Goal: Information Seeking & Learning: Learn about a topic

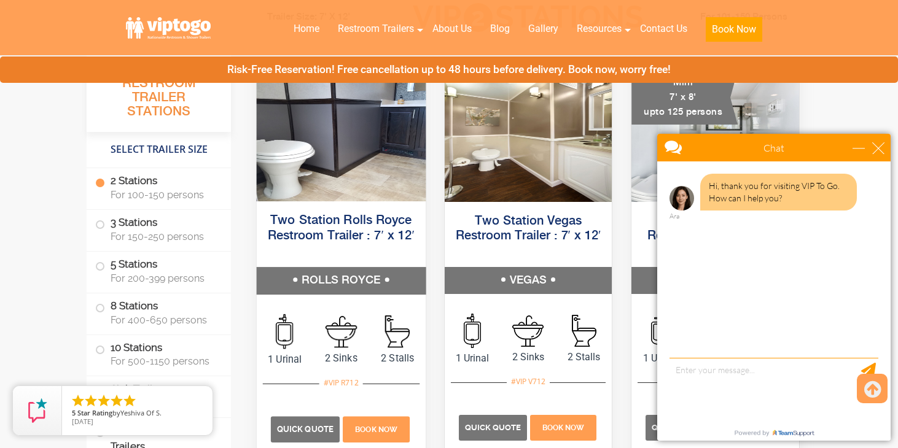
scroll to position [599, 0]
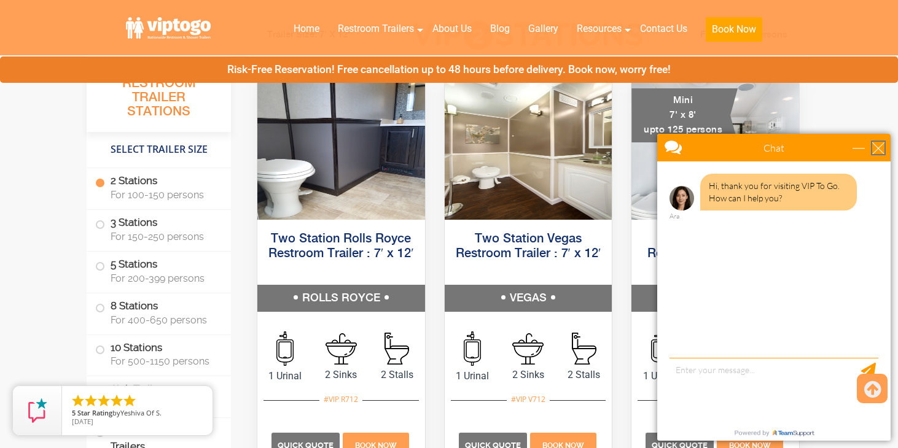
click at [879, 150] on div "close" at bounding box center [878, 148] width 12 height 12
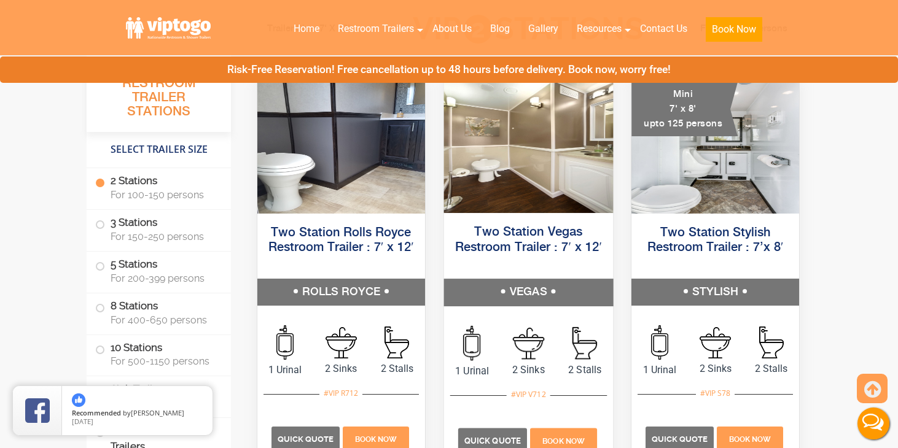
scroll to position [580, 0]
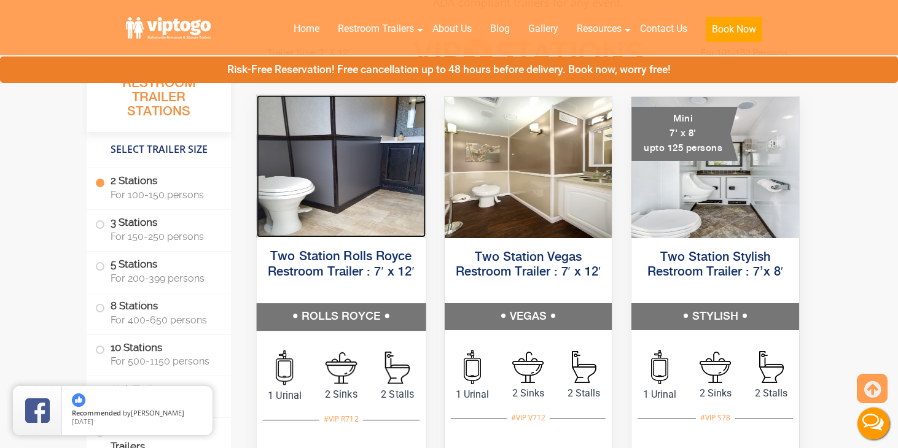
click at [321, 168] on img at bounding box center [341, 166] width 169 height 142
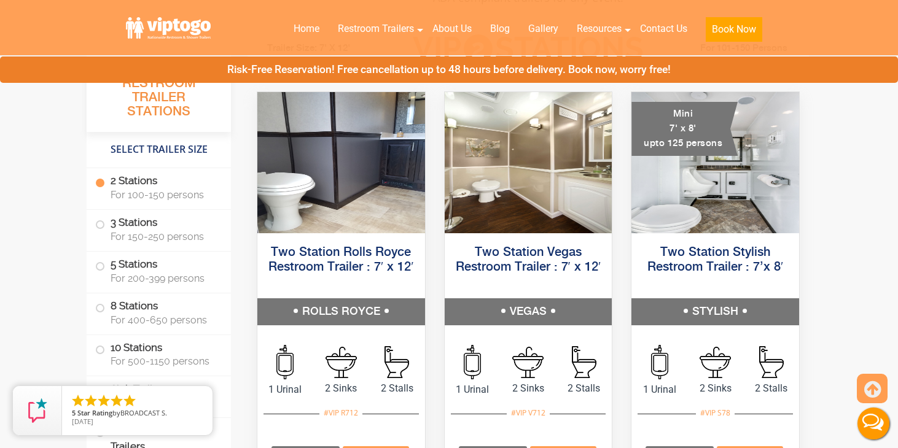
scroll to position [586, 0]
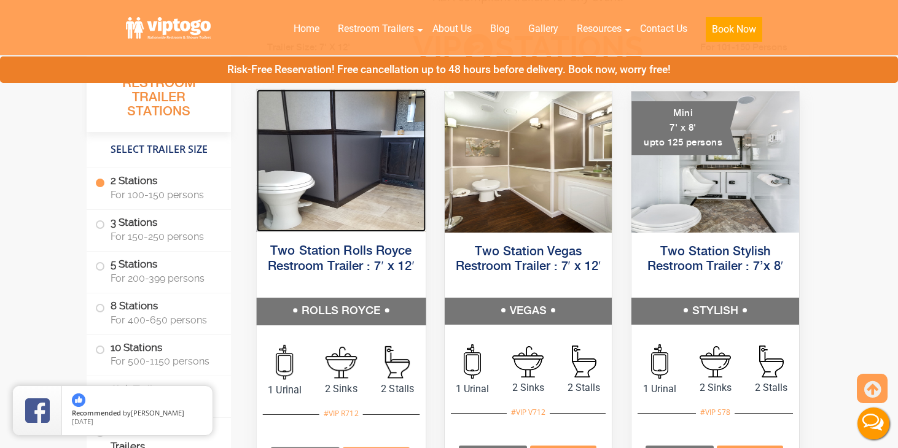
click at [295, 158] on img at bounding box center [341, 161] width 169 height 142
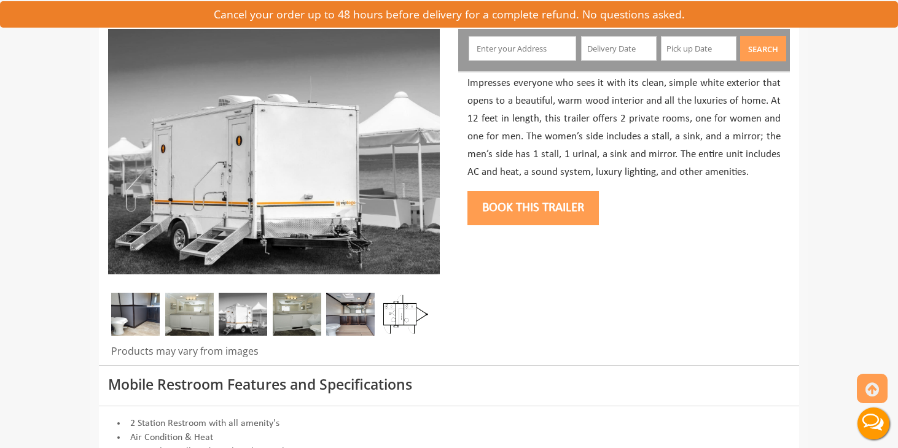
scroll to position [18, 0]
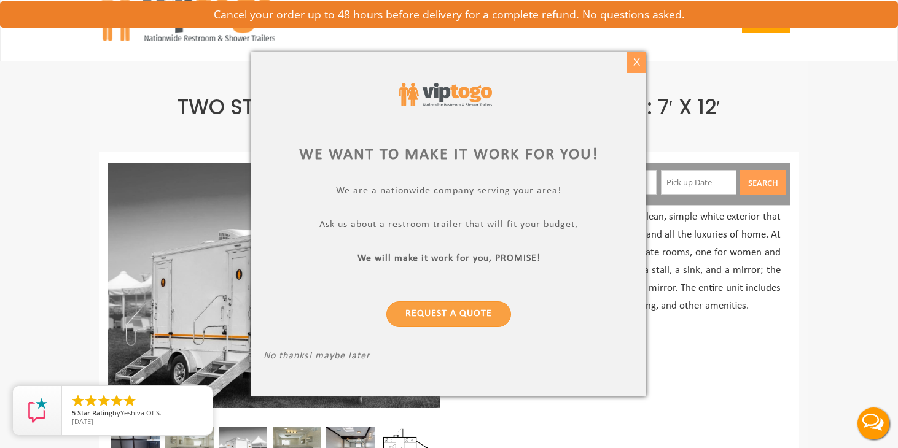
click at [637, 61] on div "X" at bounding box center [636, 62] width 19 height 21
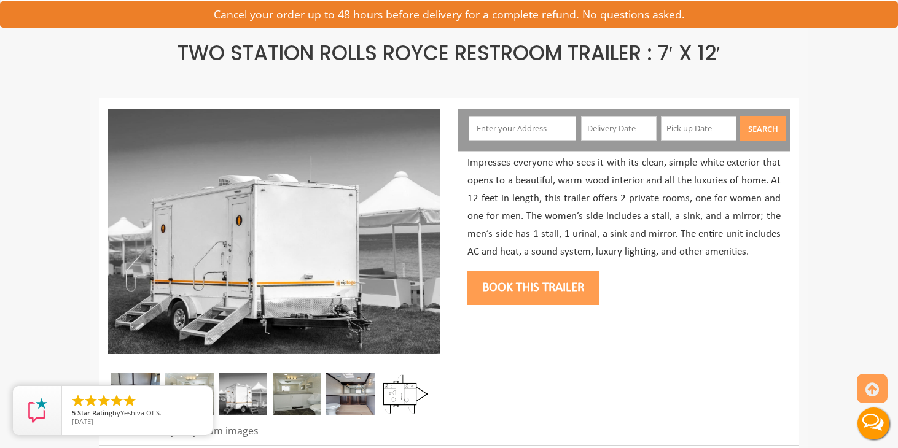
scroll to position [89, 0]
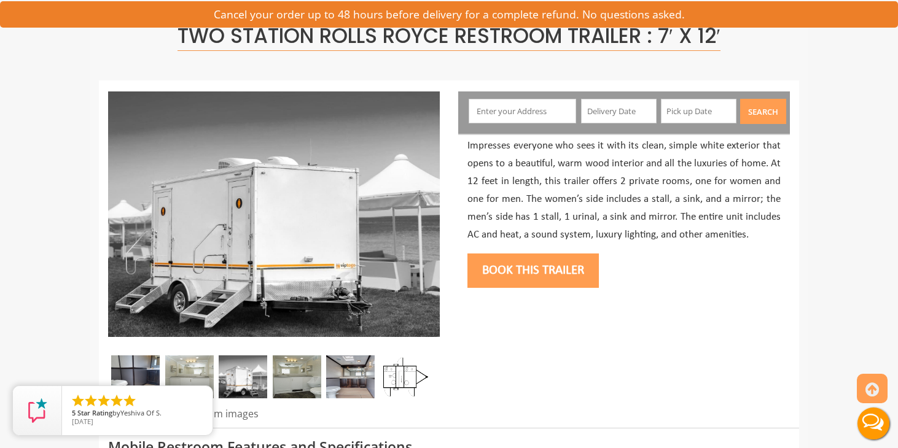
click at [692, 232] on p "Impresses everyone who sees it with its clean, simple white exterior that opens…" at bounding box center [623, 191] width 313 height 106
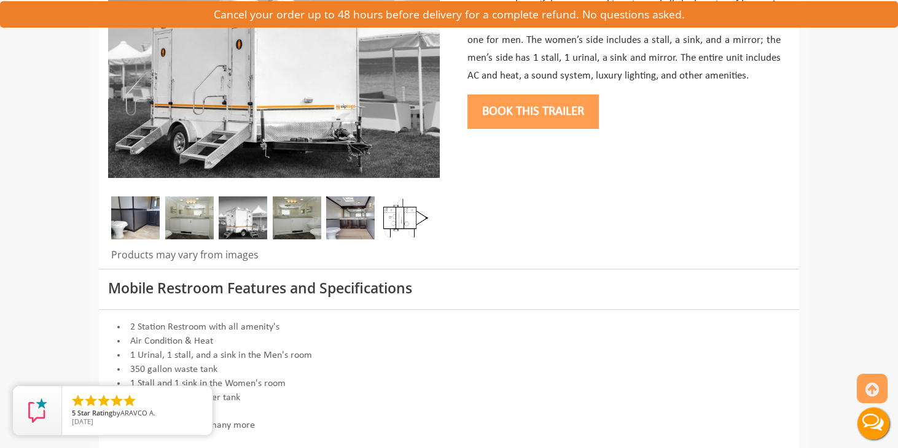
scroll to position [249, 0]
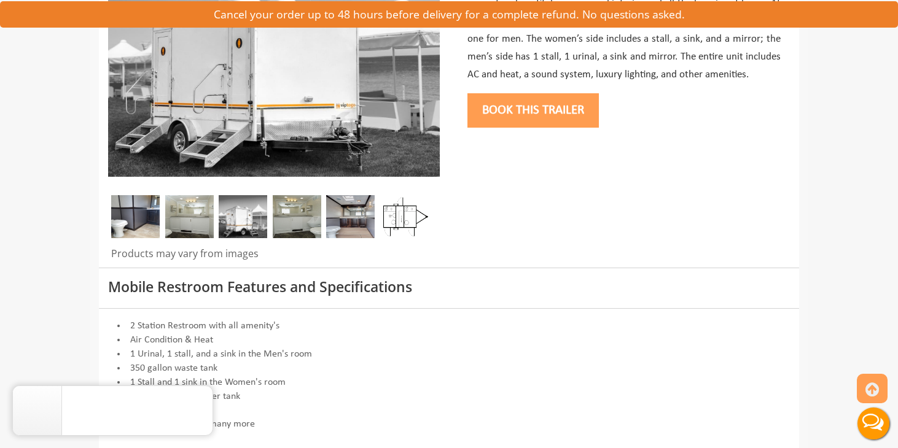
click at [423, 204] on img at bounding box center [403, 216] width 48 height 43
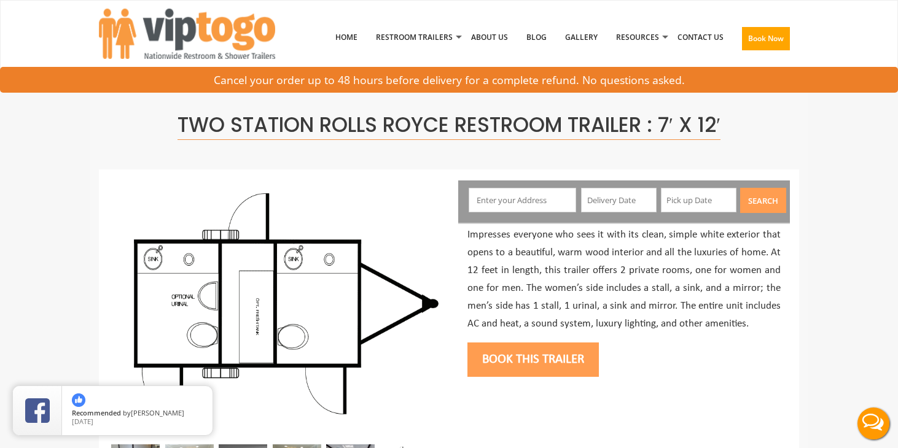
scroll to position [51, 0]
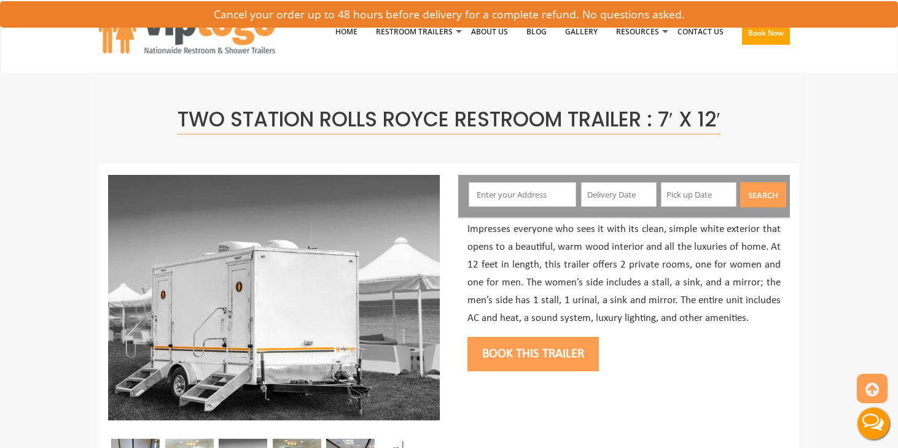
scroll to position [211, 0]
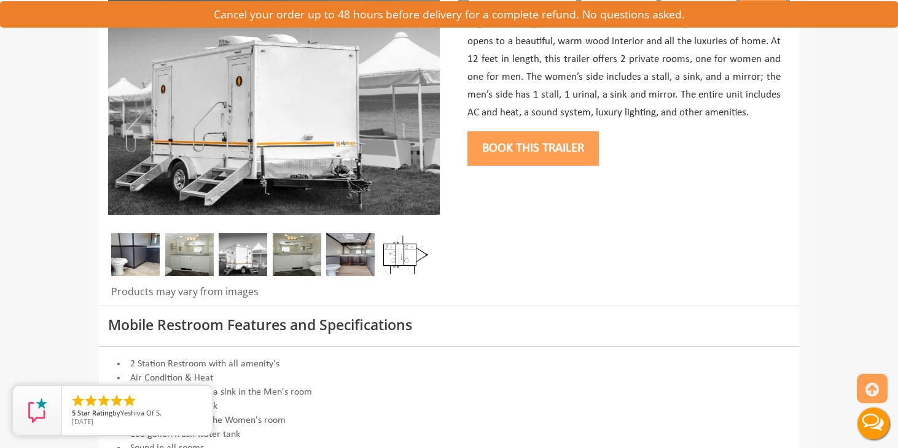
click at [247, 251] on img at bounding box center [243, 254] width 48 height 43
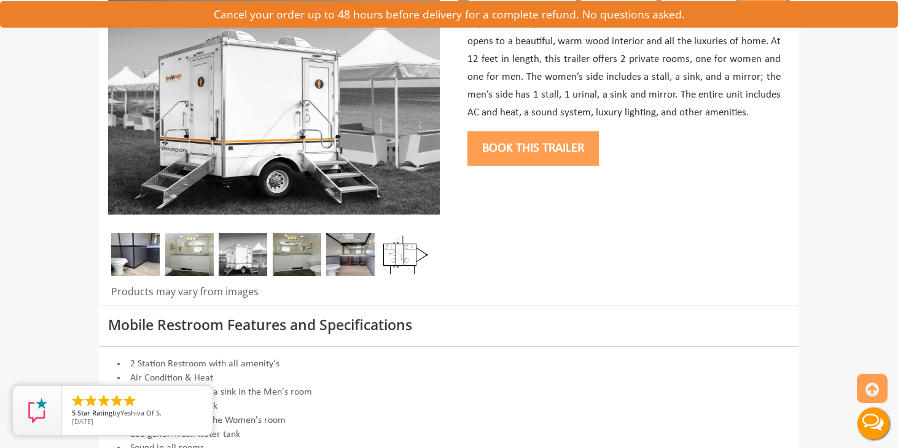
click at [212, 250] on img at bounding box center [189, 254] width 48 height 43
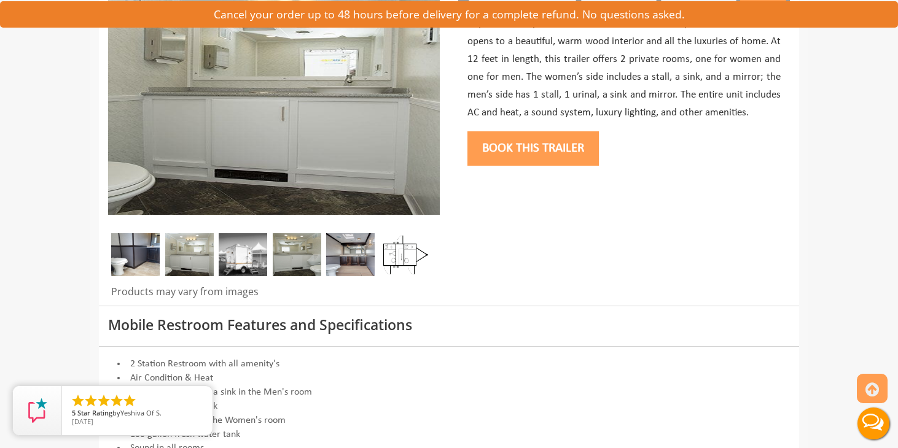
scroll to position [119, 0]
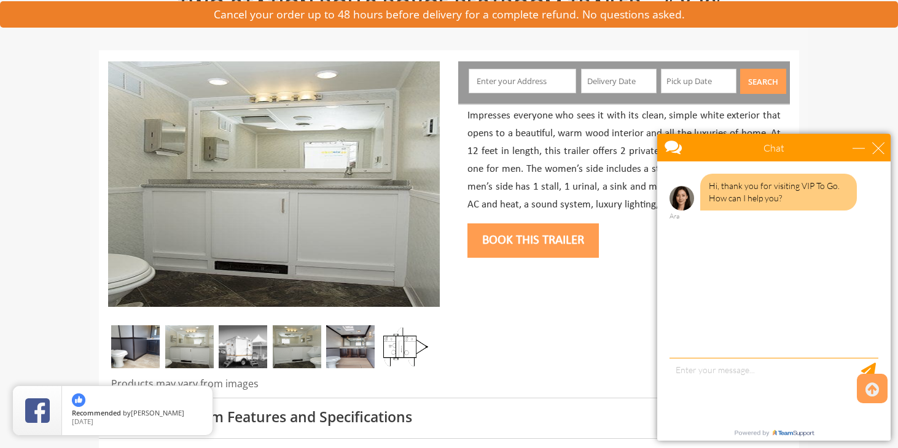
click at [133, 344] on img at bounding box center [135, 346] width 48 height 43
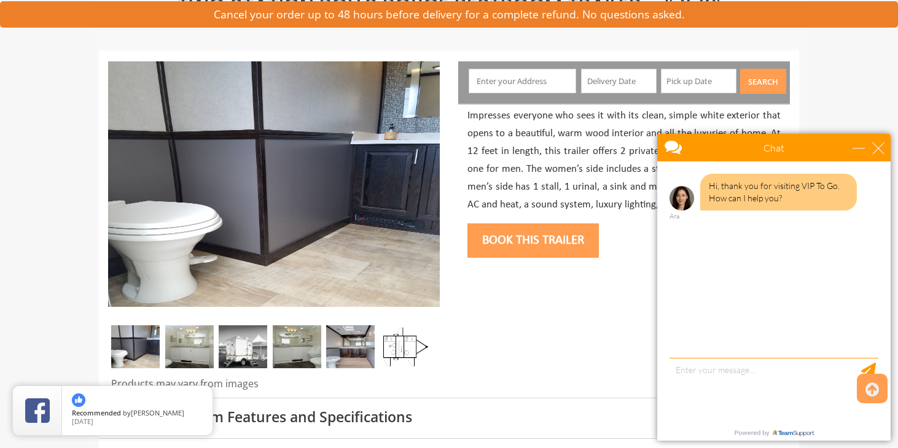
click at [344, 357] on img at bounding box center [350, 346] width 48 height 43
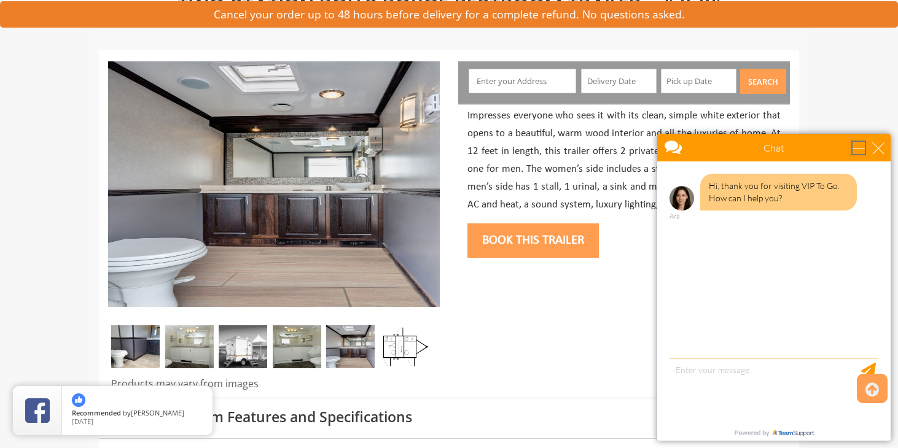
click at [864, 152] on div "minimize" at bounding box center [858, 148] width 12 height 12
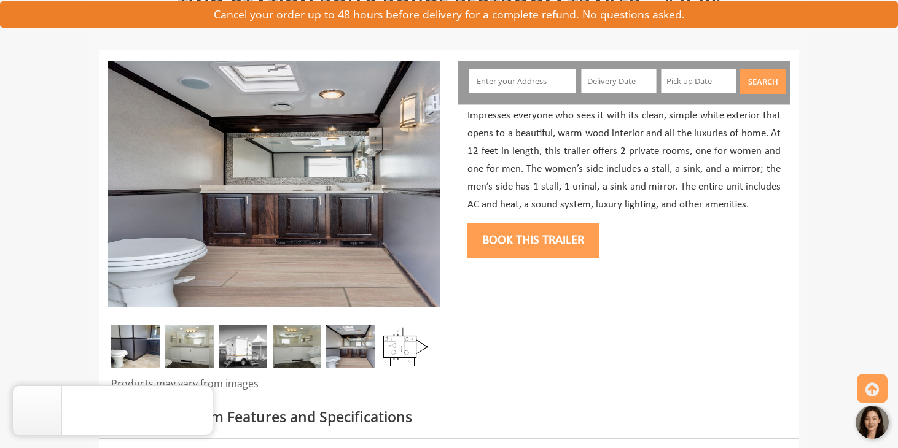
click at [349, 344] on img at bounding box center [350, 346] width 48 height 43
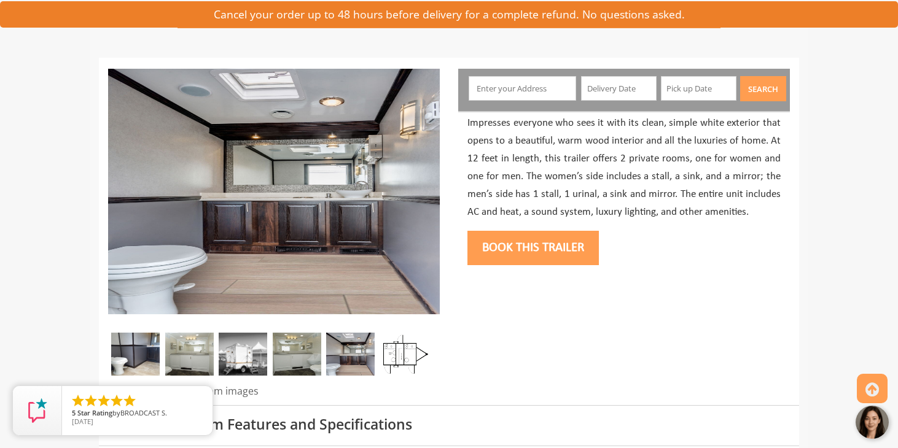
scroll to position [77, 0]
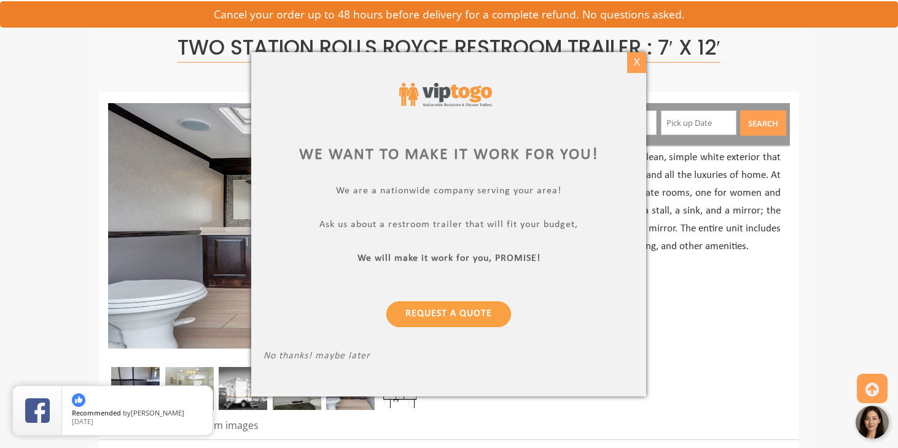
click at [637, 63] on div "X" at bounding box center [636, 62] width 19 height 21
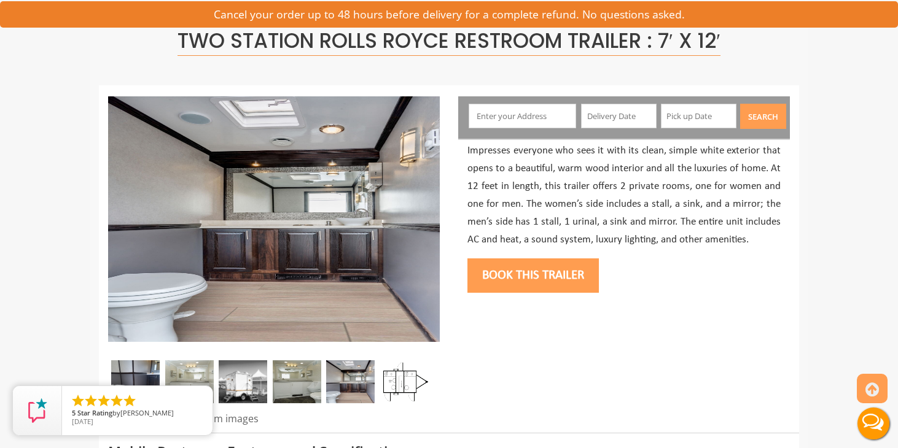
scroll to position [0, 0]
